Goal: Information Seeking & Learning: Compare options

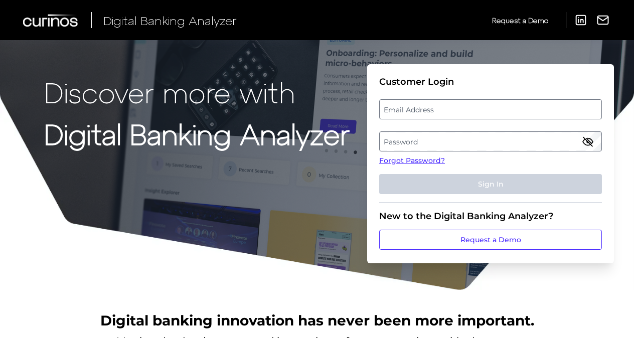
click at [449, 107] on label "Email Address" at bounding box center [490, 109] width 221 height 18
click at [449, 107] on input "email" at bounding box center [490, 109] width 223 height 20
type input "[EMAIL_ADDRESS][DOMAIN_NAME]"
click at [395, 143] on label "Password" at bounding box center [490, 141] width 221 height 18
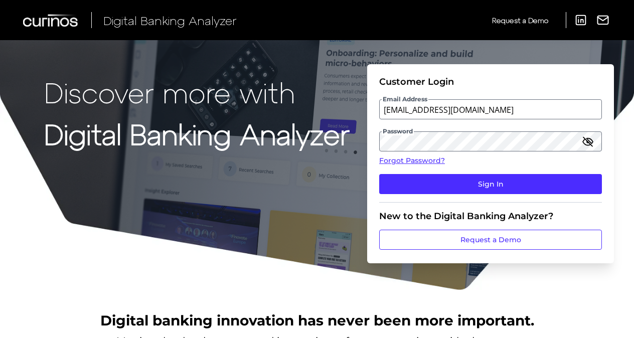
click at [587, 142] on icon "button" at bounding box center [587, 141] width 9 height 9
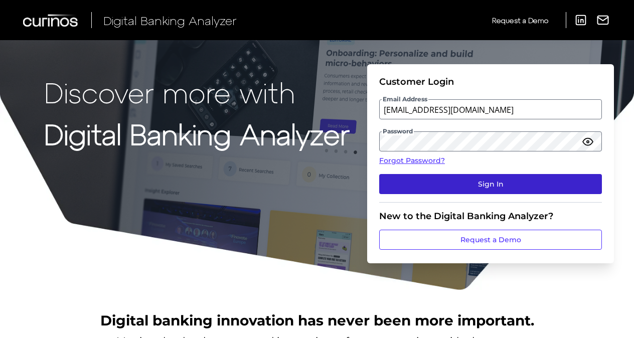
click at [483, 184] on button "Sign In" at bounding box center [490, 184] width 223 height 20
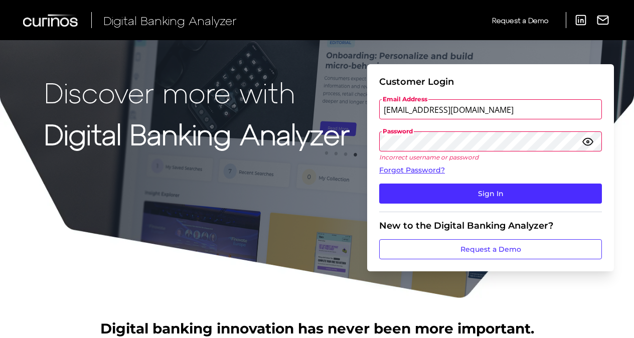
click at [368, 142] on form "Customer Login Email Address [EMAIL_ADDRESS][DOMAIN_NAME] Password Incorrect us…" at bounding box center [490, 167] width 247 height 207
click at [379, 184] on button "Sign In" at bounding box center [490, 194] width 223 height 20
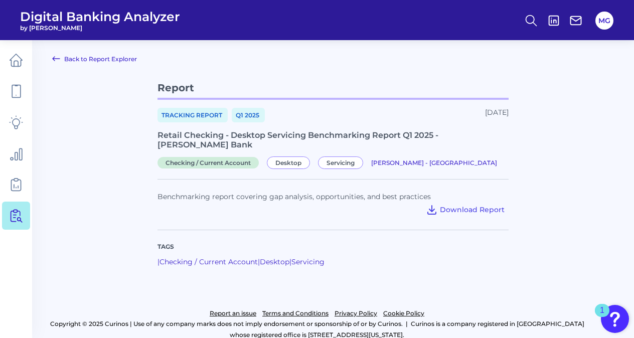
click at [75, 59] on link "Back to Report Explorer" at bounding box center [94, 59] width 85 height 12
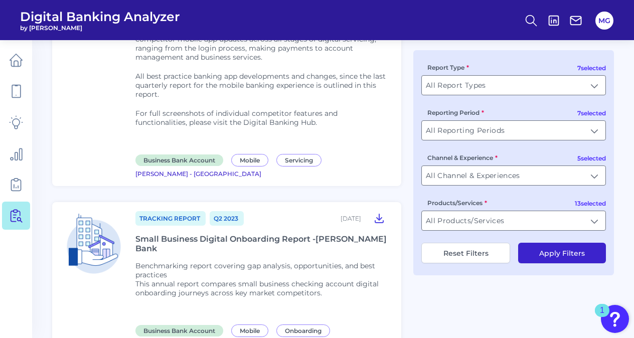
scroll to position [1404, 0]
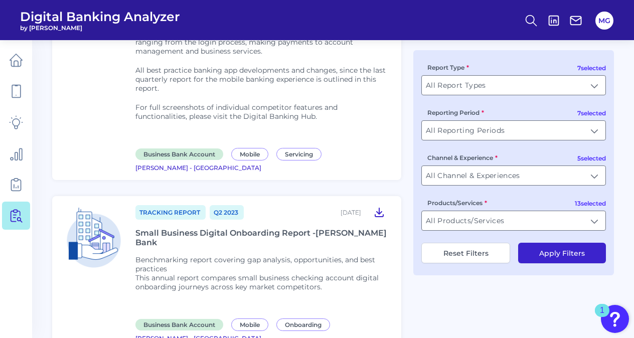
click at [375, 208] on icon at bounding box center [379, 212] width 8 height 9
click at [379, 206] on icon at bounding box center [379, 212] width 12 height 12
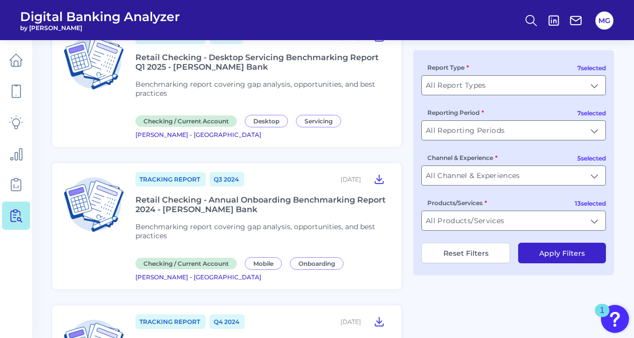
scroll to position [0, 0]
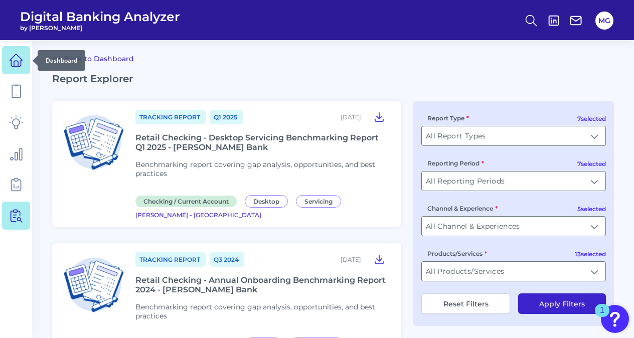
click at [18, 54] on icon at bounding box center [16, 60] width 14 height 14
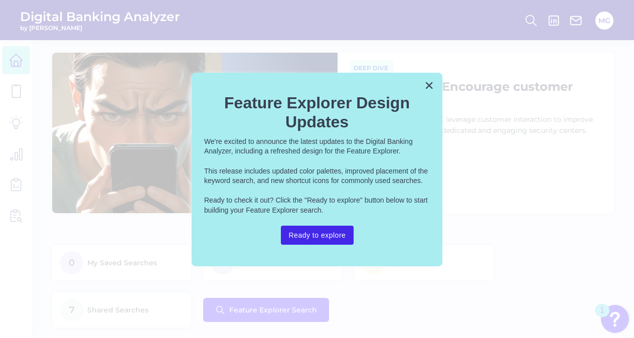
click at [335, 233] on button "Ready to explore" at bounding box center [317, 235] width 73 height 19
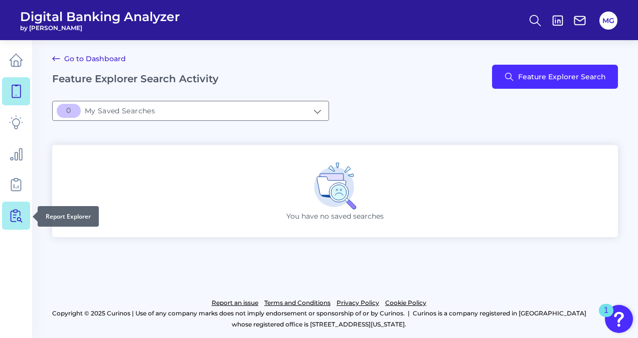
click at [22, 209] on icon at bounding box center [16, 216] width 14 height 14
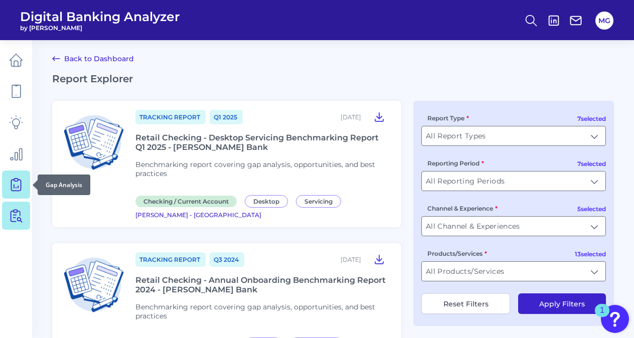
click at [22, 181] on icon at bounding box center [16, 185] width 14 height 14
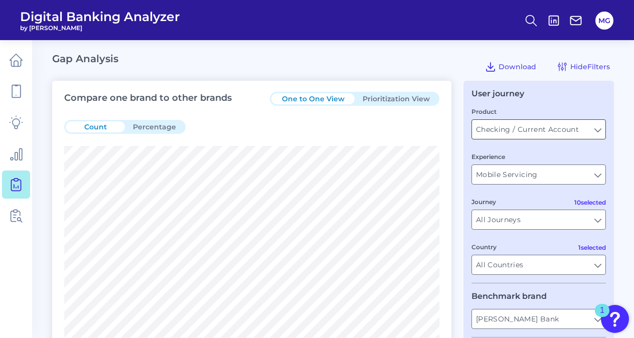
click at [572, 132] on input "Checking / Current Account" at bounding box center [538, 129] width 133 height 19
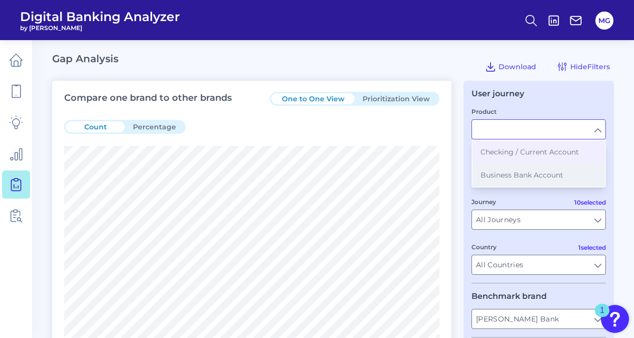
click at [575, 176] on button "Business Bank Account" at bounding box center [538, 174] width 132 height 23
type input "Business Bank Account"
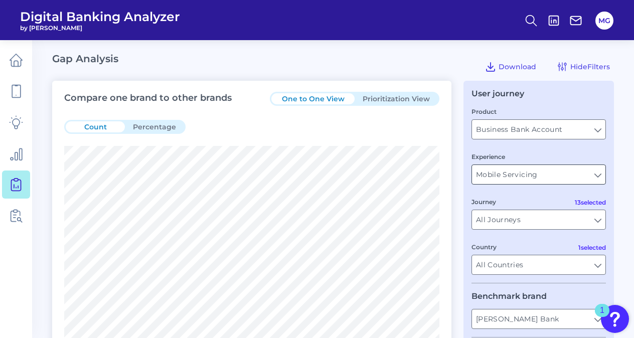
click at [596, 177] on input "Mobile Servicing" at bounding box center [538, 174] width 133 height 19
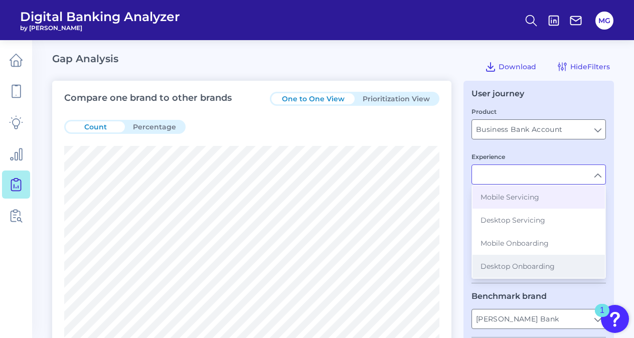
click at [539, 266] on span "Desktop Onboarding" at bounding box center [517, 266] width 74 height 9
type input "Desktop Onboarding"
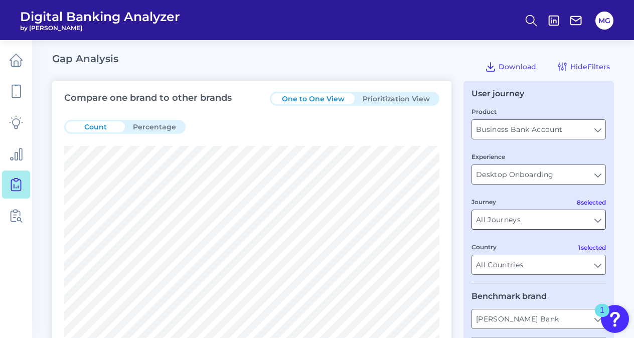
click at [595, 218] on input "All Journeys" at bounding box center [538, 219] width 133 height 19
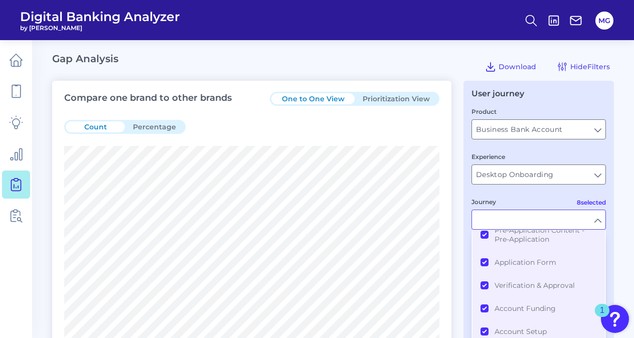
scroll to position [91, 0]
click at [613, 197] on div "User journey Product Business Bank Account Business Bank Account Experience Des…" at bounding box center [538, 282] width 150 height 403
type input "All Journeys"
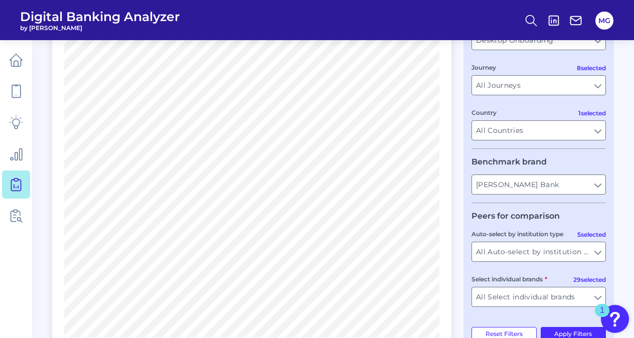
scroll to position [150, 0]
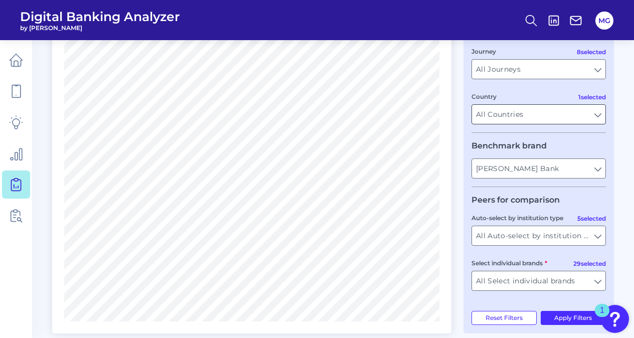
click at [596, 118] on input "All Countries" at bounding box center [538, 114] width 133 height 19
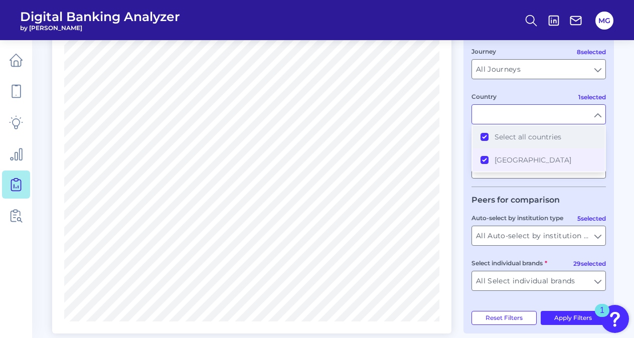
click at [482, 139] on button "Select all countries" at bounding box center [538, 136] width 132 height 23
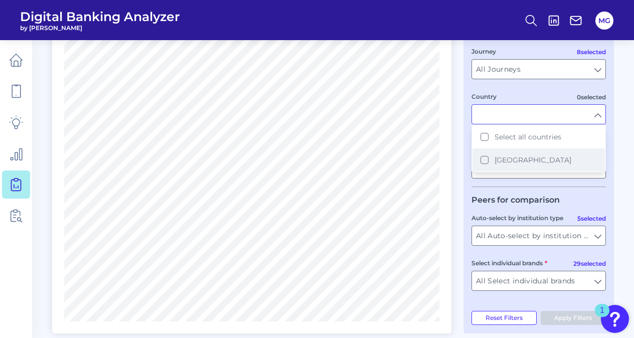
click at [480, 159] on button "United States" at bounding box center [538, 159] width 132 height 23
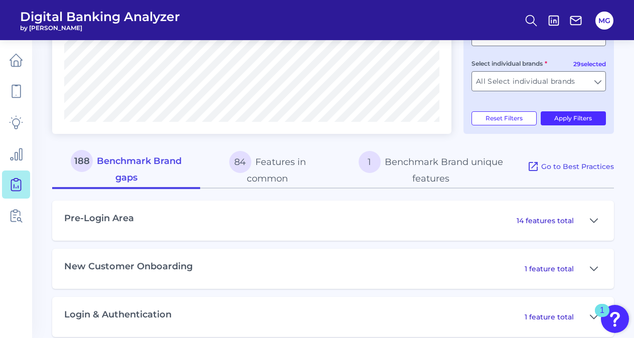
scroll to position [351, 0]
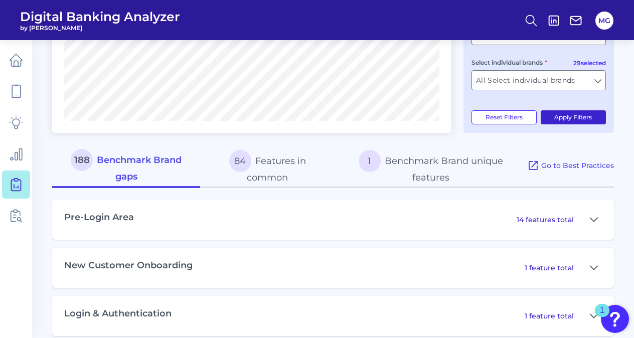
click at [563, 117] on button "Apply Filters" at bounding box center [574, 117] width 66 height 14
type input "All Countries"
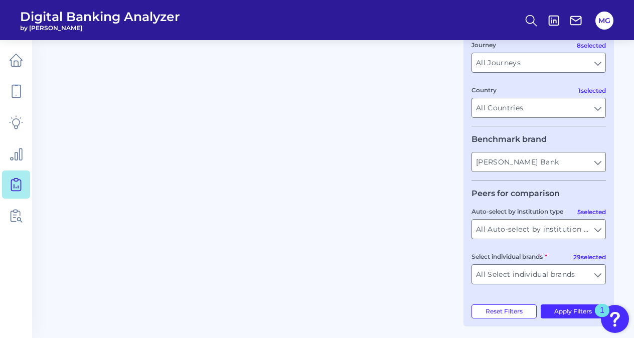
scroll to position [163, 0]
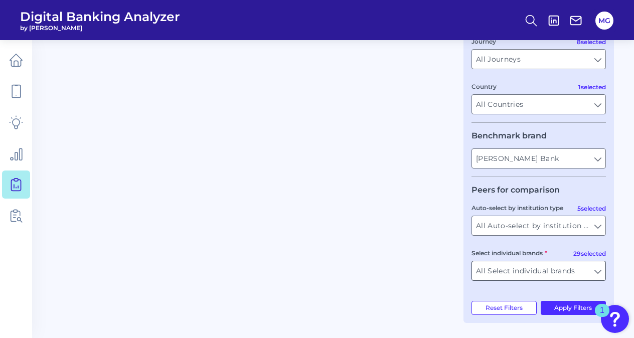
click at [565, 276] on input "All Select individual brands" at bounding box center [538, 270] width 133 height 19
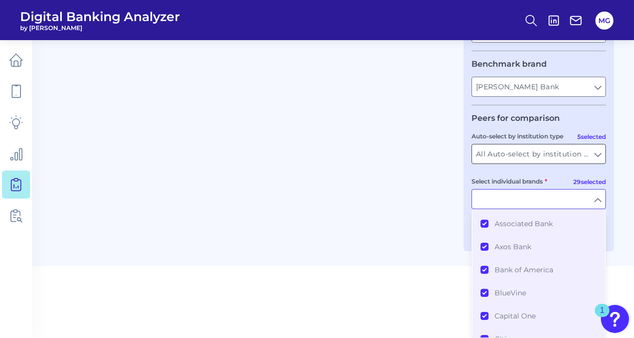
scroll to position [0, 0]
click at [445, 195] on div "Compare one brand to other brands One to One View Prioritization View Please re…" at bounding box center [333, 50] width 562 height 403
type input "All Select individual brands"
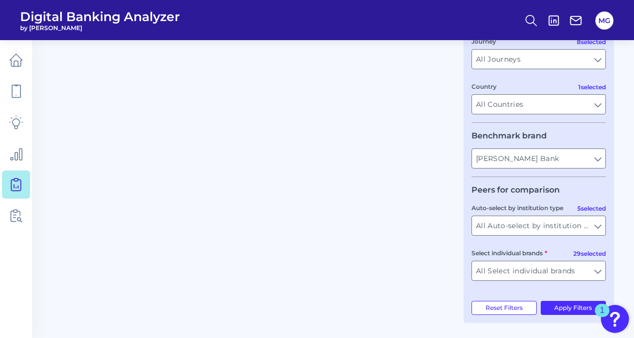
scroll to position [163, 0]
click at [513, 232] on input "All Auto-select by institution types" at bounding box center [538, 225] width 133 height 19
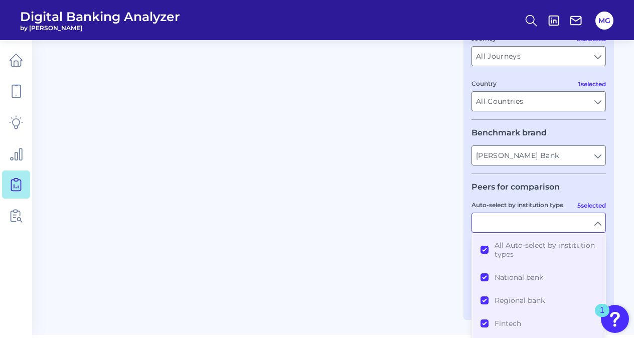
click at [458, 272] on div "Compare one brand to other brands One to One View Prioritization View Please re…" at bounding box center [333, 118] width 562 height 403
type input "All Auto-select by institution types"
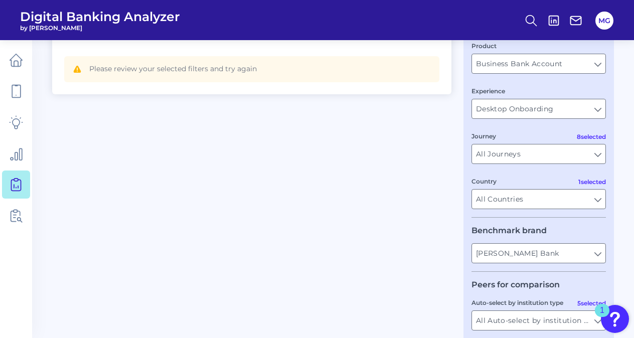
scroll to position [0, 0]
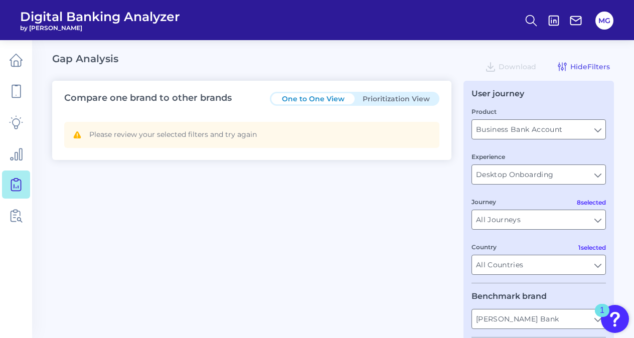
click at [379, 101] on button "Prioritization View" at bounding box center [396, 98] width 83 height 11
